Goal: Task Accomplishment & Management: Use online tool/utility

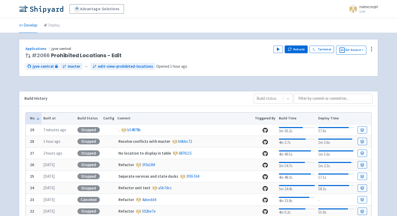
click at [294, 50] on button "Rebuild" at bounding box center [296, 49] width 23 height 7
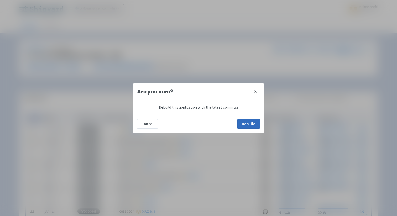
click at [252, 127] on button "Rebuild" at bounding box center [249, 123] width 23 height 9
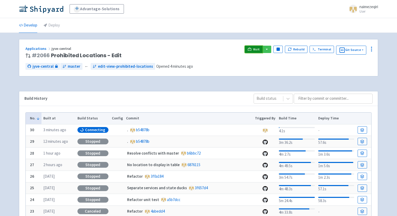
click at [255, 49] on span "Visit" at bounding box center [256, 49] width 7 height 4
